Goal: Task Accomplishment & Management: Manage account settings

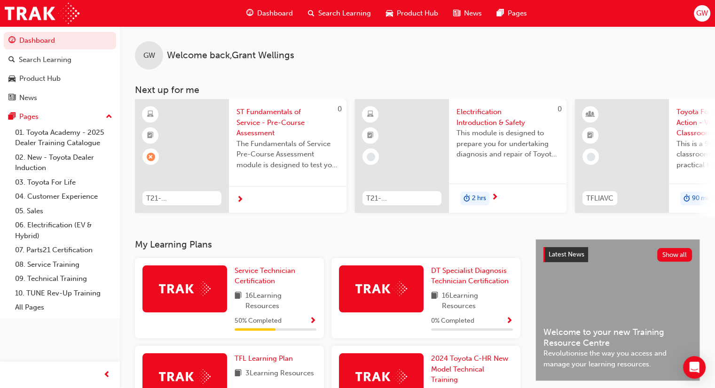
click at [704, 11] on span "GW" at bounding box center [702, 13] width 12 height 11
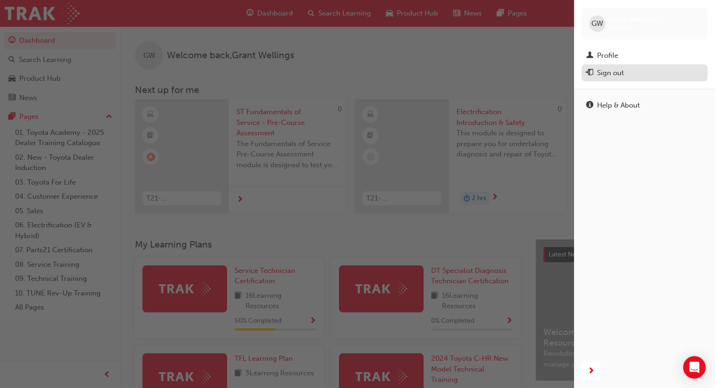
click at [621, 72] on div "Sign out" at bounding box center [610, 73] width 27 height 11
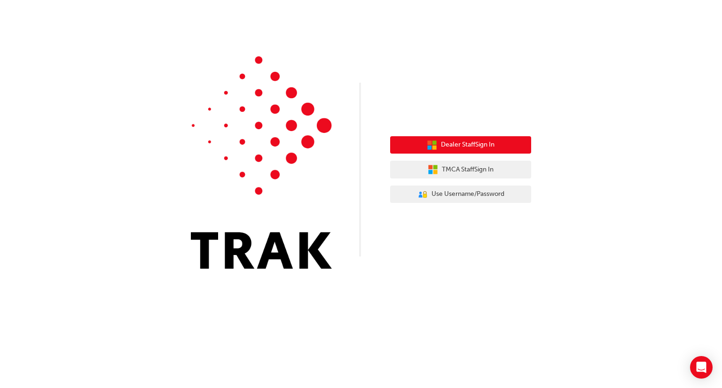
click at [472, 143] on span "Dealer Staff Sign In" at bounding box center [468, 145] width 54 height 11
